Goal: Book appointment/travel/reservation

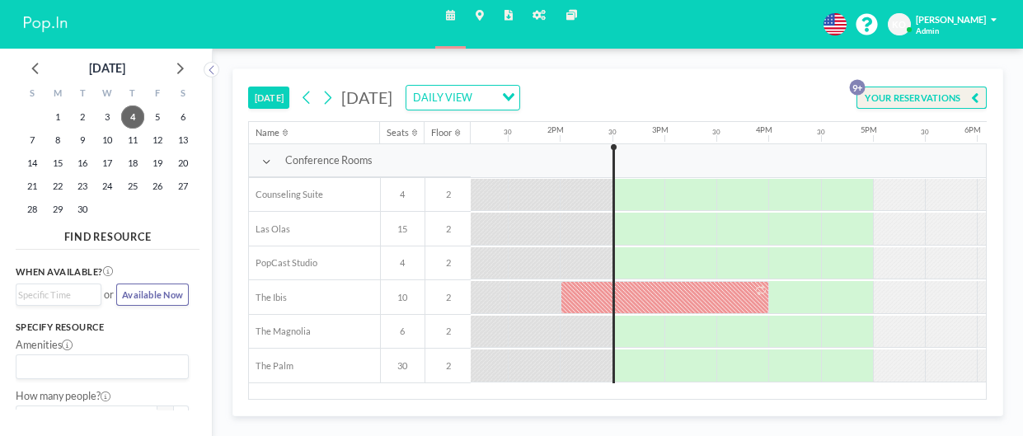
scroll to position [0, 1384]
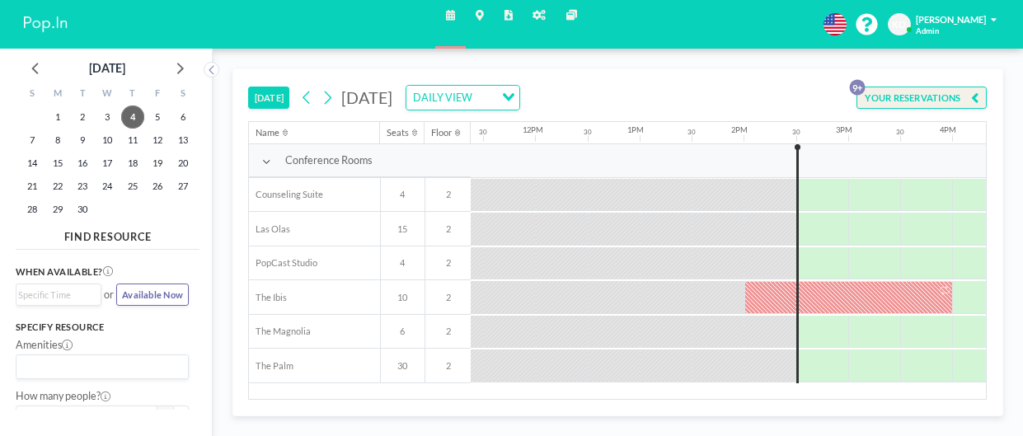
scroll to position [0, 1384]
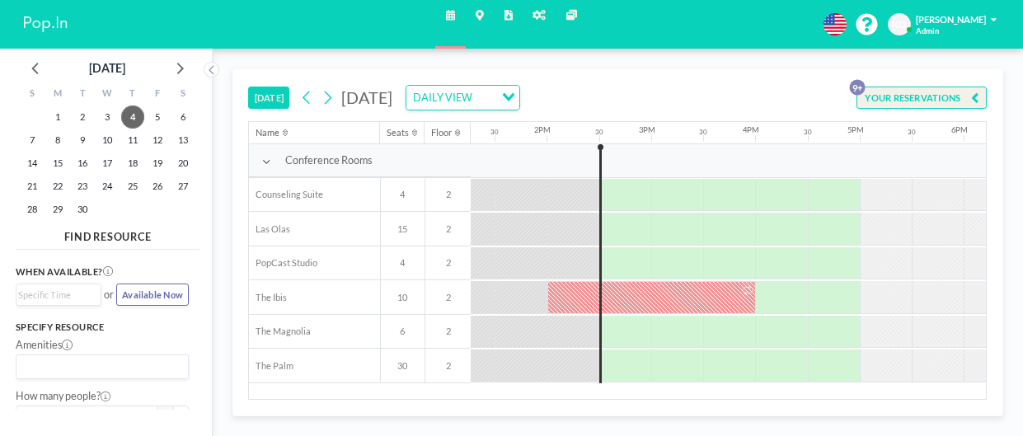
click at [683, 305] on div at bounding box center [651, 297] width 209 height 33
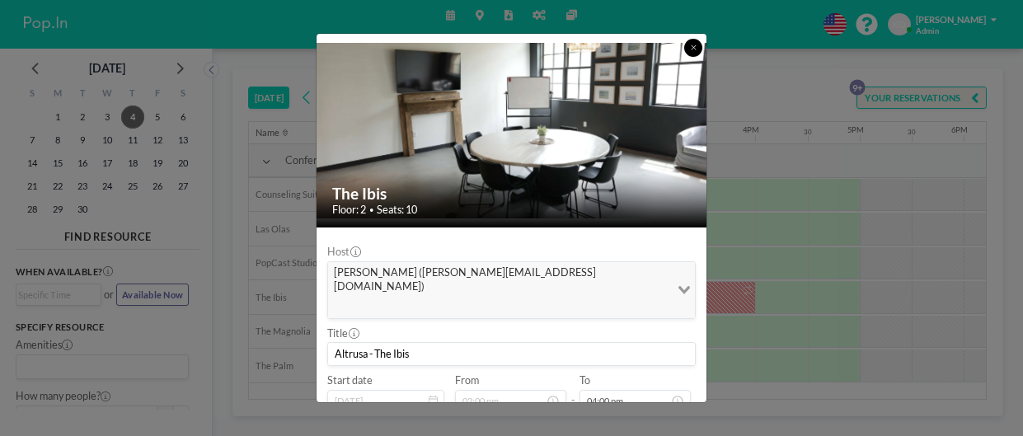
click at [693, 45] on icon at bounding box center [694, 47] width 6 height 7
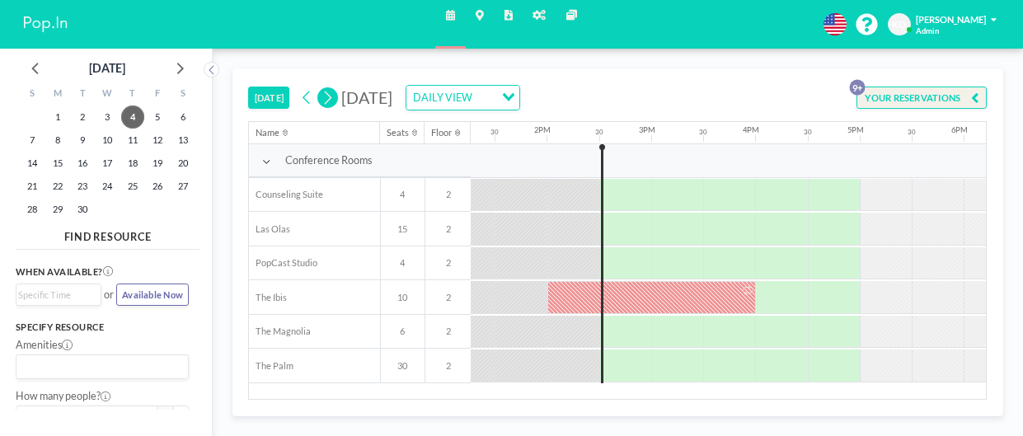
click at [329, 95] on icon at bounding box center [328, 98] width 12 height 20
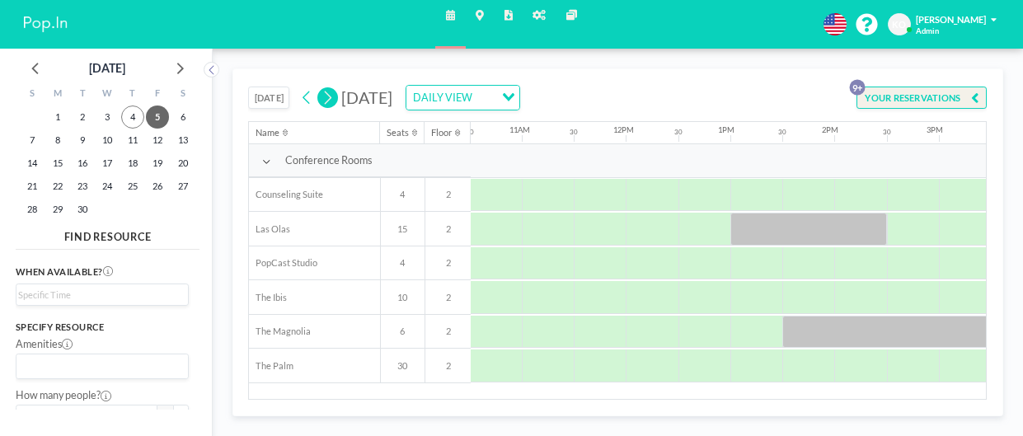
scroll to position [0, 1096]
click at [813, 237] on div at bounding box center [809, 229] width 157 height 33
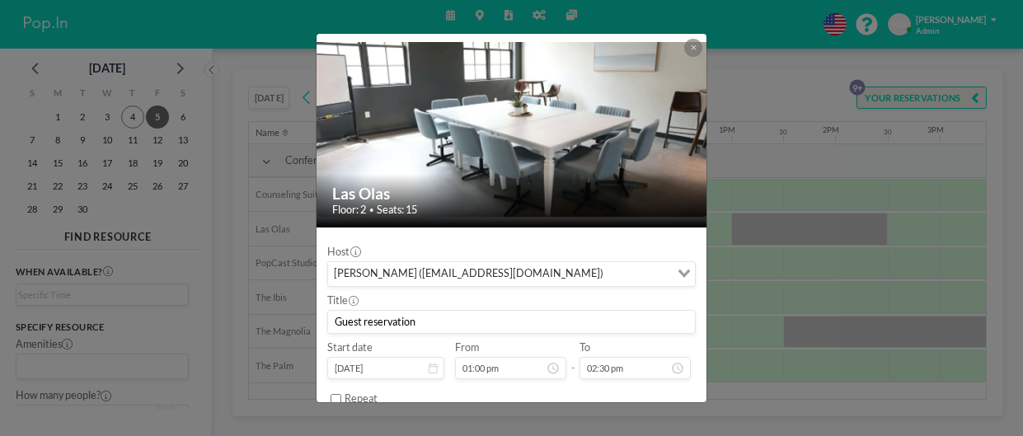
click at [882, 340] on div "Las Olas Floor: 2 • Seats: 15 Host Robert Bross (closings@bmwlawgroup.com) Load…" at bounding box center [511, 218] width 1023 height 436
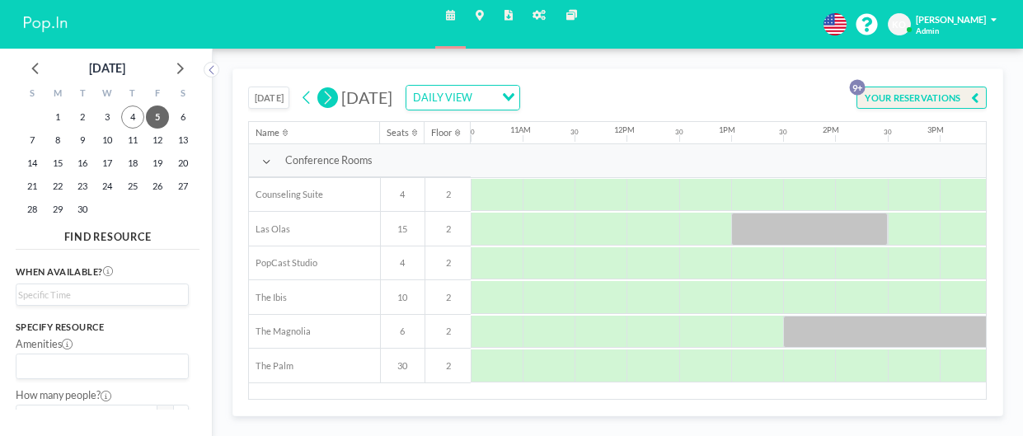
click at [885, 337] on div at bounding box center [887, 332] width 209 height 33
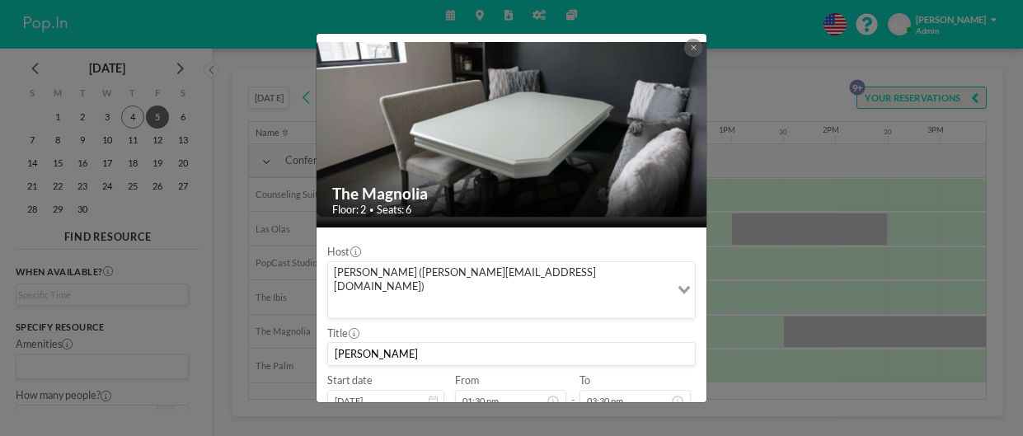
click at [697, 53] on button at bounding box center [693, 48] width 18 height 18
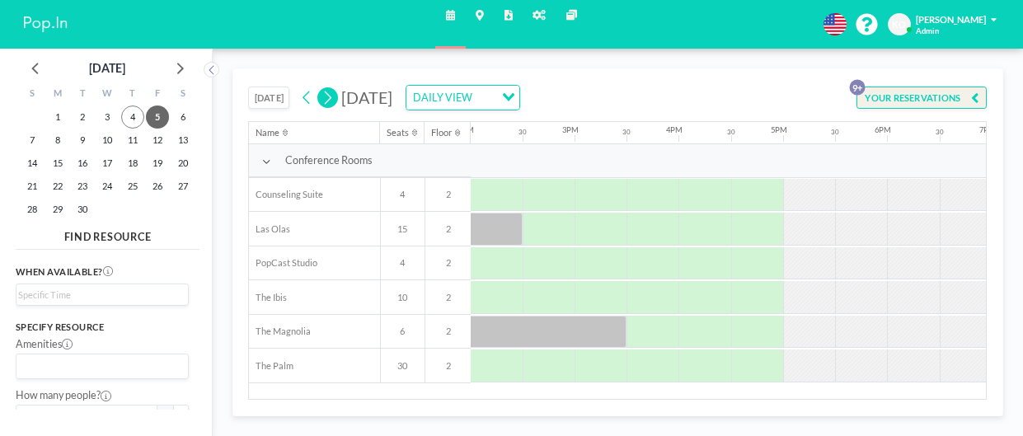
scroll to position [0, 1486]
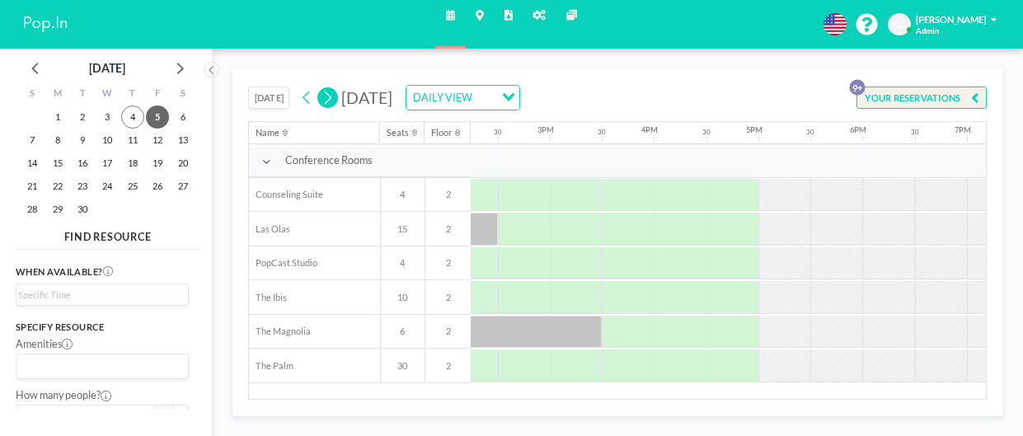
click at [998, 54] on div "TODAY Friday, September 5, 2025 DAILY VIEW Loading... YOUR RESERVATIONS 9+ Name…" at bounding box center [618, 242] width 810 height 387
